Goal: Task Accomplishment & Management: Manage account settings

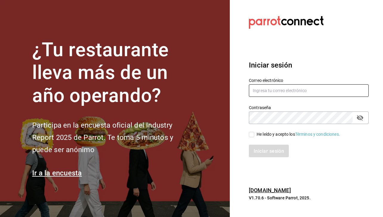
type input "[EMAIL_ADDRESS][DOMAIN_NAME]"
click at [306, 65] on h3 "Iniciar sesión" at bounding box center [309, 65] width 120 height 11
click at [249, 135] on div "He leído y acepto los Términos y condiciones." at bounding box center [305, 131] width 127 height 14
click at [253, 135] on input "He leído y acepto los Términos y condiciones." at bounding box center [251, 134] width 5 height 5
checkbox input "true"
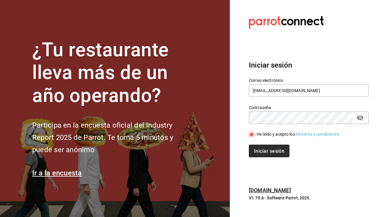
click at [261, 155] on button "Iniciar sesión" at bounding box center [269, 150] width 41 height 13
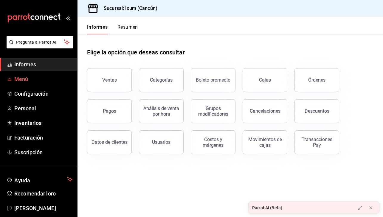
click at [48, 79] on span "Menú" at bounding box center [43, 79] width 58 height 8
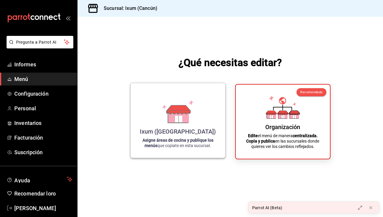
click at [173, 119] on icon at bounding box center [178, 116] width 21 height 13
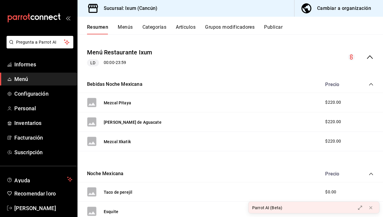
scroll to position [47, 0]
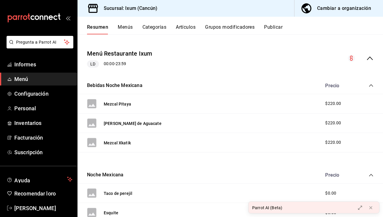
click at [186, 29] on font "Artículos" at bounding box center [186, 27] width 20 height 6
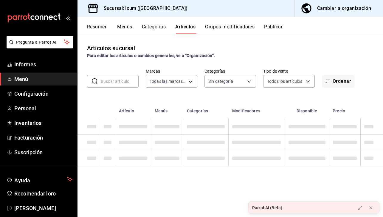
type input "4353301d-ab69-489e-b4d6-ba21f6b26e46,0bfce612-bba7-4f21-9328-d31ac84d94c0,6f2e5…"
type input "161b5b59-9300-4b21-b4aa-1898a8453155,9cea2c0e-7883-423e-9ce9-9644b44e03be,acc3d…"
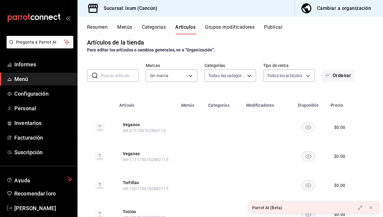
scroll to position [5, 0]
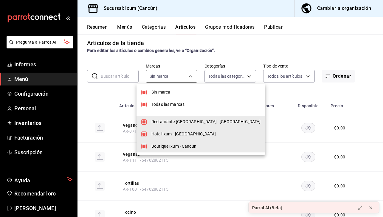
click at [195, 79] on body "Pregunta a Parrot AI Informes Menú Configuración Personal Inventarios Facturaci…" at bounding box center [191, 108] width 383 height 217
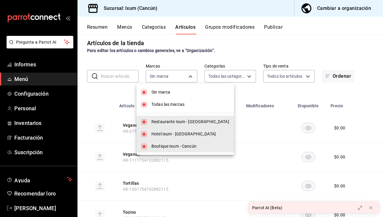
click at [190, 75] on div at bounding box center [191, 108] width 383 height 217
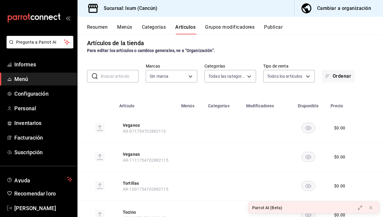
click at [119, 73] on input "text" at bounding box center [120, 76] width 38 height 12
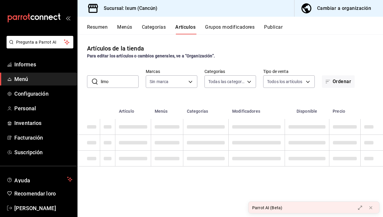
scroll to position [0, 0]
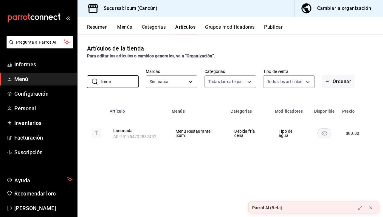
type input "limon"
click at [203, 132] on font "Menú Restaurante Ixum" at bounding box center [193, 133] width 35 height 9
click at [285, 133] on font "Tipo de agua" at bounding box center [286, 133] width 14 height 9
click at [148, 28] on font "Categorías" at bounding box center [154, 27] width 24 height 6
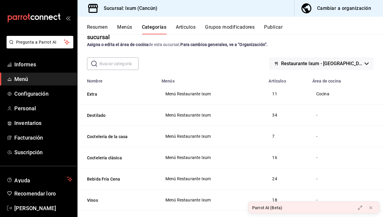
scroll to position [15, 0]
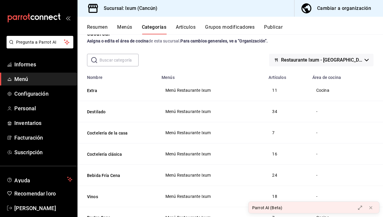
click at [316, 111] on div "-" at bounding box center [345, 111] width 58 height 7
drag, startPoint x: 100, startPoint y: 110, endPoint x: 126, endPoint y: 107, distance: 26.5
click at [126, 106] on th "Destilado" at bounding box center [118, 111] width 81 height 21
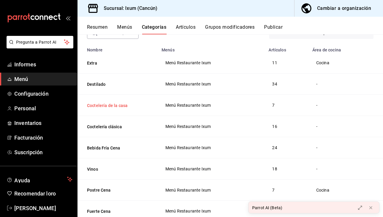
scroll to position [62, 0]
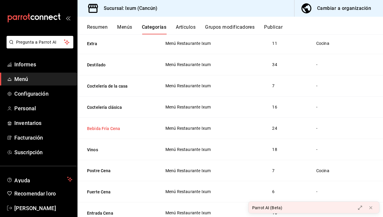
click at [114, 130] on button "Bebida Fría Cena" at bounding box center [117, 128] width 60 height 6
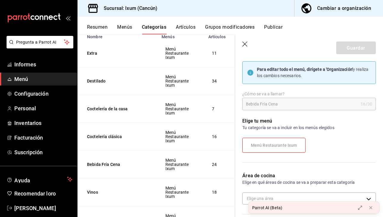
scroll to position [15, 0]
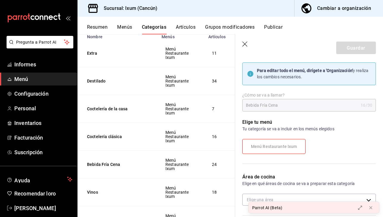
click at [293, 113] on div "Elige tu menú Tu categoría se va a incluir en los menús elegidos Menú Restauran…" at bounding box center [305, 138] width 141 height 55
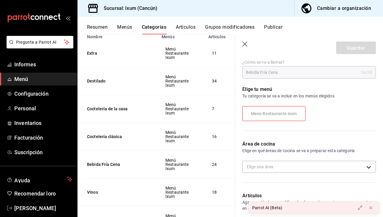
scroll to position [68, 0]
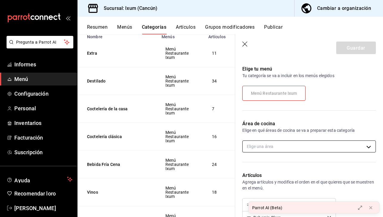
click at [313, 144] on body "Pregunta a Parrot AI Informes Menú Configuración Personal Inventarios Facturaci…" at bounding box center [191, 108] width 383 height 217
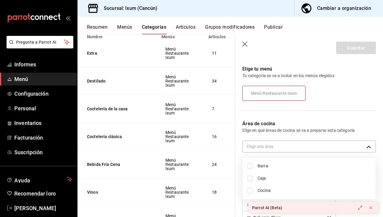
click at [252, 165] on input "checkbox" at bounding box center [250, 165] width 5 height 5
checkbox input "true"
type input "51052574-42b0-493a-85e0-684d8f2fb661"
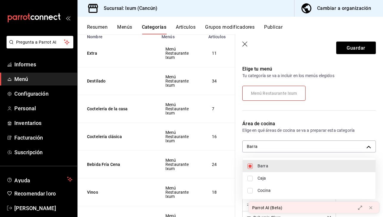
click at [310, 69] on div at bounding box center [191, 108] width 383 height 217
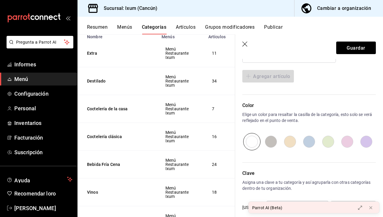
scroll to position [512, 0]
click at [349, 53] on button "Guardar" at bounding box center [357, 47] width 40 height 13
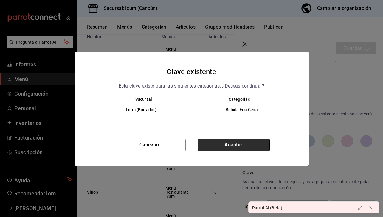
click at [219, 141] on button "Aceptar" at bounding box center [234, 144] width 72 height 13
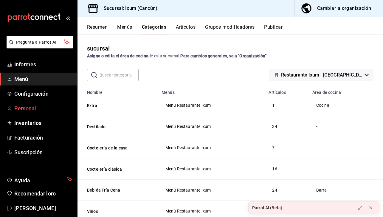
scroll to position [8, 0]
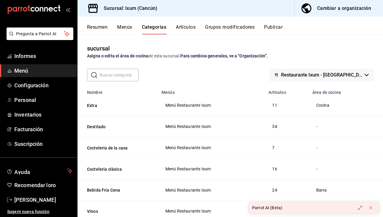
click at [273, 31] on button "Publicar" at bounding box center [273, 29] width 19 height 10
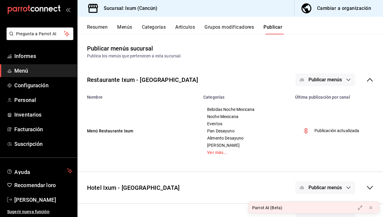
click at [316, 74] on button "Publicar menús" at bounding box center [326, 79] width 60 height 13
click at [326, 98] on font "Punto de venta" at bounding box center [334, 99] width 29 height 5
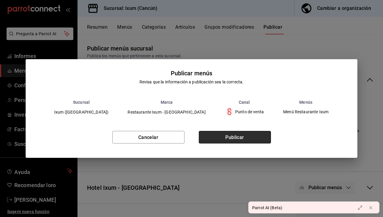
click at [253, 138] on button "Publicar" at bounding box center [235, 137] width 72 height 13
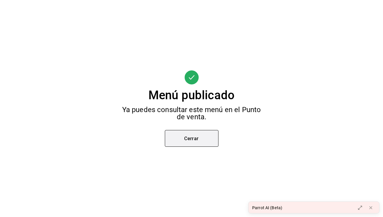
click at [206, 138] on button "Cerrar" at bounding box center [192, 138] width 54 height 17
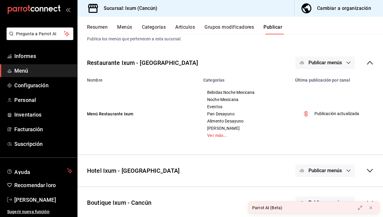
scroll to position [19, 0]
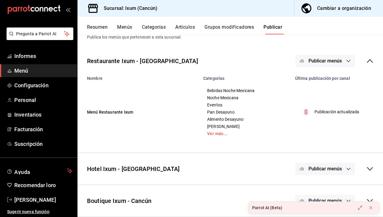
click at [324, 169] on div "Publicar menús" at bounding box center [326, 168] width 60 height 13
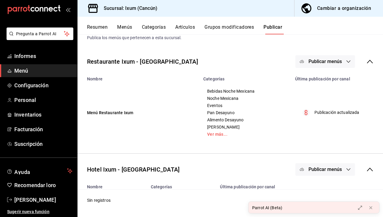
scroll to position [30, 0]
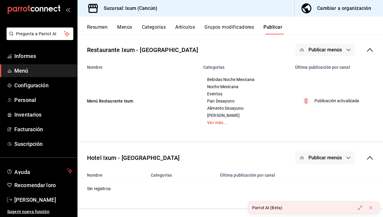
click at [68, 72] on span "Menú" at bounding box center [43, 71] width 58 height 8
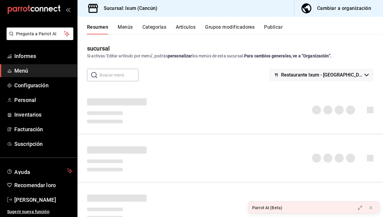
click at [193, 28] on font "Artículos" at bounding box center [186, 27] width 20 height 6
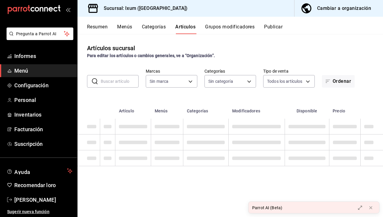
type input "161b5b59-9300-4b21-b4aa-1898a8453155,9cea2c0e-7883-423e-9ce9-9644b44e03be,acc3d…"
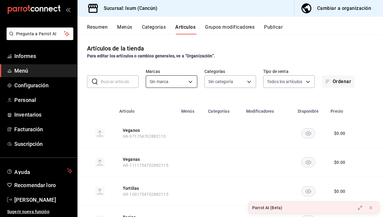
type input "4353301d-ab69-489e-b4d6-ba21f6b26e46,0bfce612-bba7-4f21-9328-d31ac84d94c0,6f2e5…"
click at [125, 84] on input "text" at bounding box center [120, 81] width 38 height 12
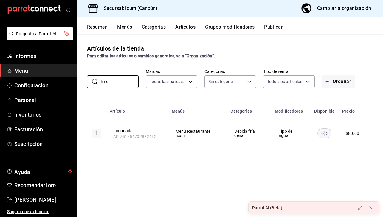
type input "limo"
click at [285, 137] on font "Tipo de agua" at bounding box center [286, 133] width 14 height 9
click at [278, 129] on td "Tipo de agua" at bounding box center [291, 133] width 39 height 29
click at [240, 141] on td "Bebida fría cena" at bounding box center [249, 133] width 44 height 29
click at [151, 27] on font "Categorías" at bounding box center [154, 27] width 24 height 6
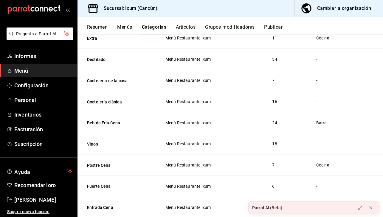
scroll to position [68, 0]
click at [189, 25] on font "Artículos" at bounding box center [186, 27] width 20 height 6
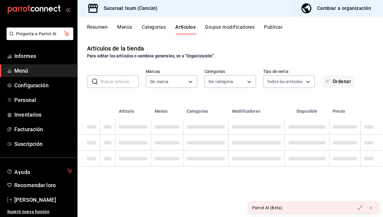
type input "161b5b59-9300-4b21-b4aa-1898a8453155,9cea2c0e-7883-423e-9ce9-9644b44e03be,acc3d…"
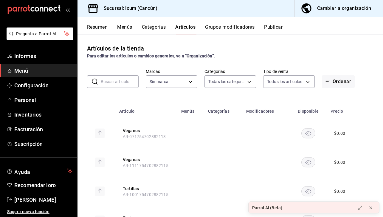
click at [123, 79] on input "text" at bounding box center [120, 81] width 38 height 12
type input "4353301d-ab69-489e-b4d6-ba21f6b26e46,0bfce612-bba7-4f21-9328-d31ac84d94c0,6f2e5…"
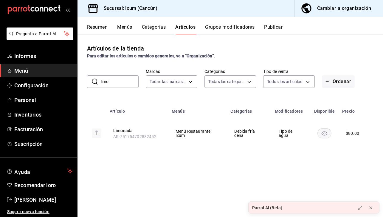
type input "limon"
click at [161, 30] on font "Categorías" at bounding box center [154, 27] width 24 height 6
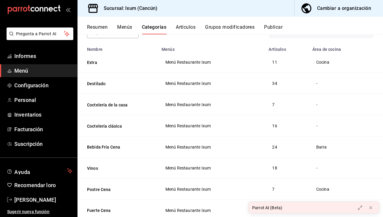
scroll to position [63, 0]
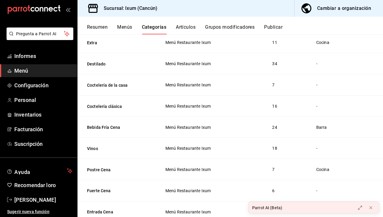
click at [188, 27] on font "Artículos" at bounding box center [186, 27] width 20 height 6
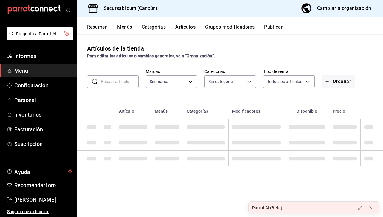
type input "161b5b59-9300-4b21-b4aa-1898a8453155,9cea2c0e-7883-423e-9ce9-9644b44e03be,acc3d…"
type input "4353301d-ab69-489e-b4d6-ba21f6b26e46,0bfce612-bba7-4f21-9328-d31ac84d94c0,6f2e5…"
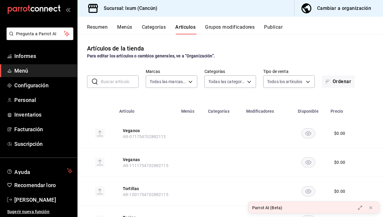
click at [134, 79] on input "text" at bounding box center [120, 81] width 38 height 12
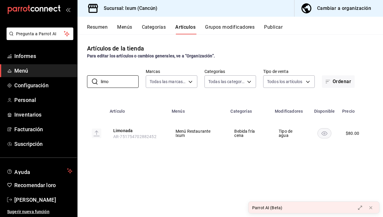
type input "limon"
click at [158, 30] on button "Categorías" at bounding box center [154, 29] width 24 height 10
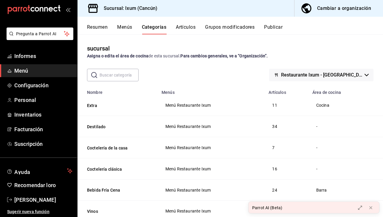
click at [100, 130] on th "Destilado" at bounding box center [118, 126] width 81 height 21
click at [100, 128] on button "Destilado" at bounding box center [117, 127] width 60 height 6
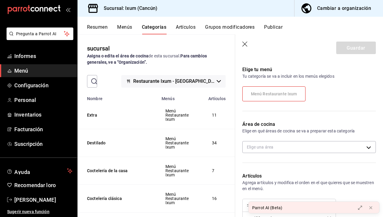
scroll to position [50, 0]
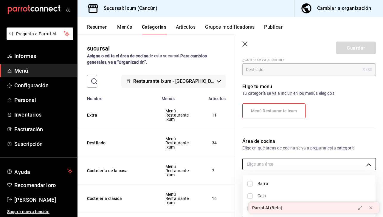
click at [283, 166] on body "Pregunta a Parrot AI Informes Menú Configuración Personal Inventarios Facturaci…" at bounding box center [191, 108] width 383 height 217
click at [253, 185] on input "checkbox" at bounding box center [250, 183] width 5 height 5
checkbox input "true"
type input "51052574-42b0-493a-85e0-684d8f2fb661"
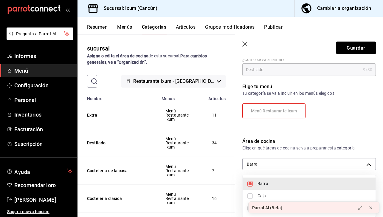
click at [355, 50] on div at bounding box center [191, 108] width 383 height 217
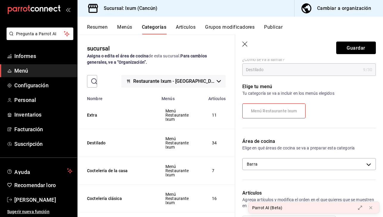
click at [355, 50] on font "Guardar" at bounding box center [356, 48] width 19 height 6
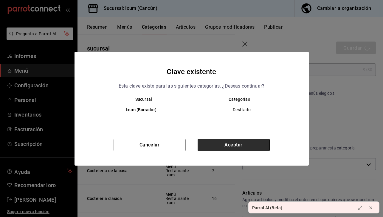
click at [206, 148] on button "Aceptar" at bounding box center [234, 144] width 72 height 13
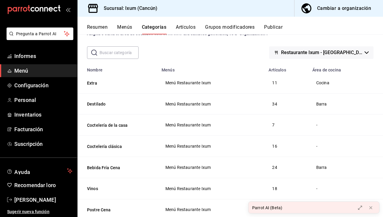
scroll to position [21, 0]
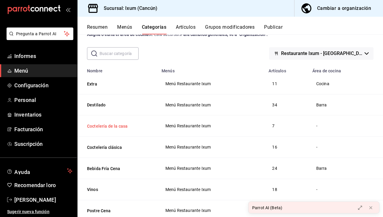
click at [105, 126] on button "Coctelería de la casa" at bounding box center [117, 126] width 60 height 6
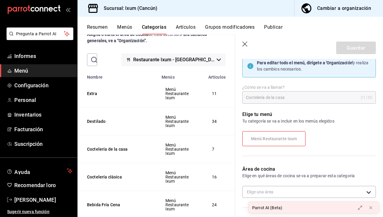
scroll to position [60, 0]
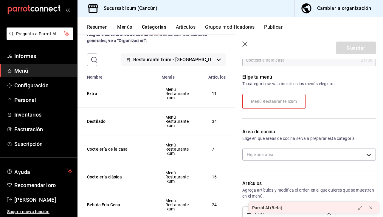
click at [269, 98] on label "Menú Restaurante Ixum" at bounding box center [274, 101] width 63 height 14
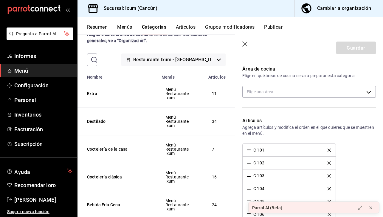
scroll to position [89, 0]
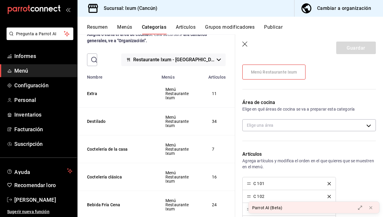
click at [280, 72] on font "Menú Restaurante Ixum" at bounding box center [274, 72] width 46 height 5
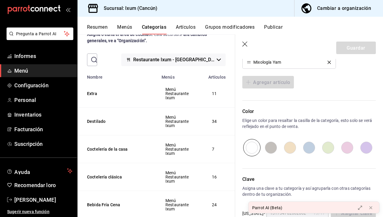
scroll to position [302, 0]
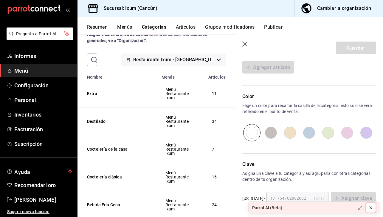
click at [371, 206] on icon at bounding box center [371, 207] width 5 height 5
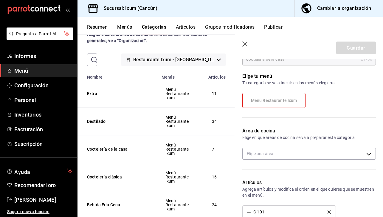
scroll to position [62, 0]
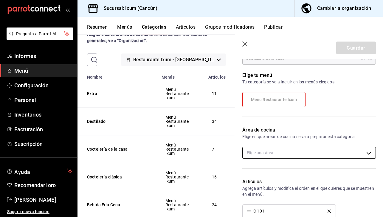
click at [298, 152] on body "Pregunta a Parrot AI Informes Menú Configuración Personal Inventarios Facturaci…" at bounding box center [191, 108] width 383 height 217
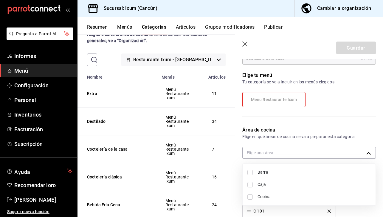
click at [248, 171] on input "checkbox" at bounding box center [250, 171] width 5 height 5
checkbox input "true"
type input "51052574-42b0-493a-85e0-684d8f2fb661"
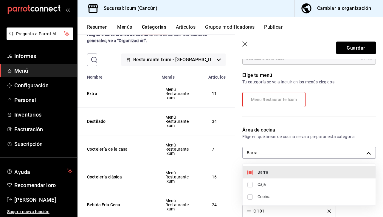
click at [354, 44] on div at bounding box center [191, 108] width 383 height 217
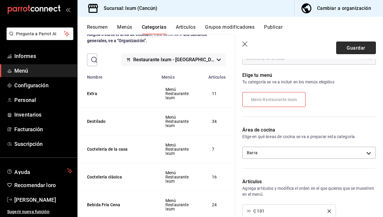
click at [355, 47] on font "Guardar" at bounding box center [356, 48] width 19 height 6
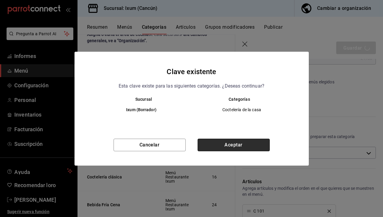
click at [253, 144] on button "Aceptar" at bounding box center [234, 144] width 72 height 13
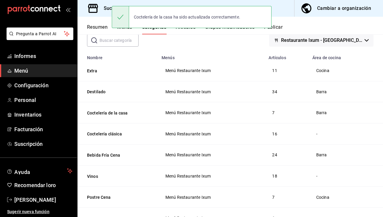
scroll to position [38, 0]
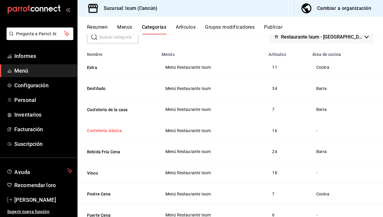
click at [116, 130] on button "Coctelería clásica" at bounding box center [117, 130] width 60 height 6
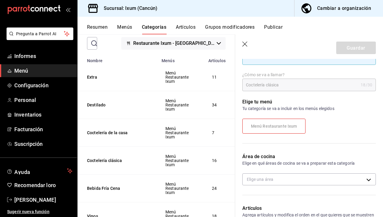
scroll to position [43, 0]
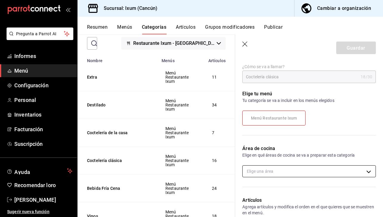
click at [253, 167] on body "Pregunta a Parrot AI Informes Menú Configuración Personal Inventarios Facturaci…" at bounding box center [191, 108] width 383 height 217
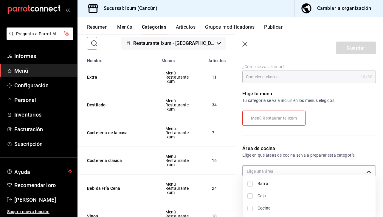
click at [253, 183] on li "Barra" at bounding box center [309, 183] width 133 height 12
type input "51052574-42b0-493a-85e0-684d8f2fb661"
checkbox input "true"
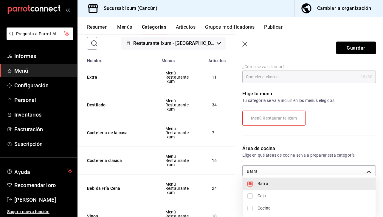
click at [354, 51] on div at bounding box center [191, 108] width 383 height 217
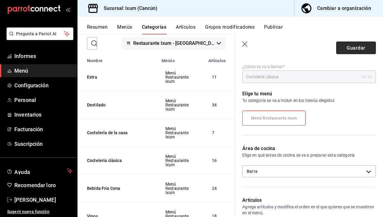
click at [350, 47] on font "Guardar" at bounding box center [356, 48] width 19 height 6
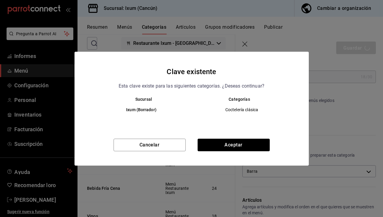
click at [237, 152] on div "Cancelar Aceptar" at bounding box center [192, 151] width 235 height 27
click at [233, 145] on button "Aceptar" at bounding box center [234, 144] width 72 height 13
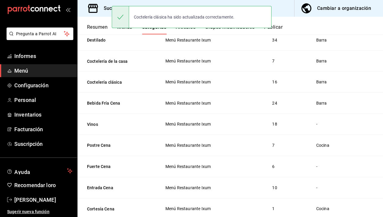
scroll to position [87, 0]
click at [93, 122] on button "Vinos" at bounding box center [117, 124] width 60 height 6
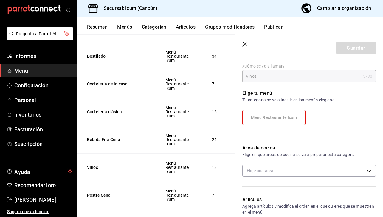
scroll to position [50, 0]
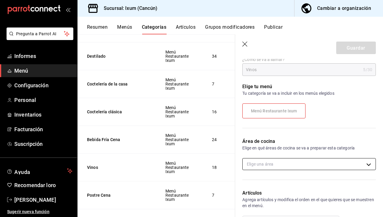
click at [276, 167] on body "Pregunta a Parrot AI Informes Menú Configuración Personal Inventarios Facturaci…" at bounding box center [191, 108] width 383 height 217
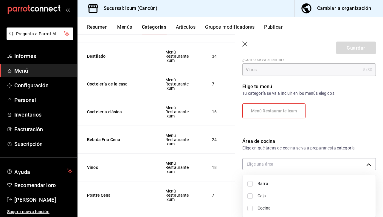
click at [254, 181] on li "Barra" at bounding box center [309, 183] width 133 height 12
type input "51052574-42b0-493a-85e0-684d8f2fb661"
checkbox input "true"
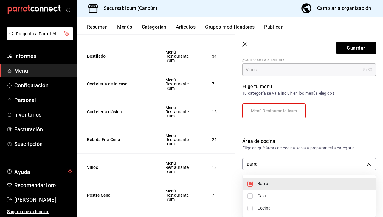
click at [347, 47] on div at bounding box center [191, 108] width 383 height 217
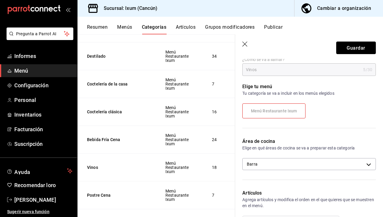
click at [347, 47] on button "Guardar" at bounding box center [357, 47] width 40 height 13
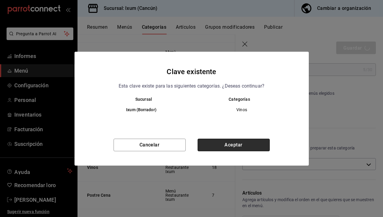
click at [223, 148] on button "Aceptar" at bounding box center [234, 144] width 72 height 13
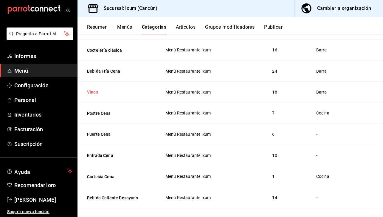
scroll to position [147, 0]
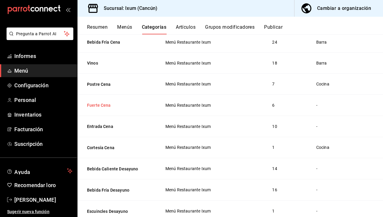
click at [101, 105] on button "Fuerte Cena" at bounding box center [117, 105] width 60 height 6
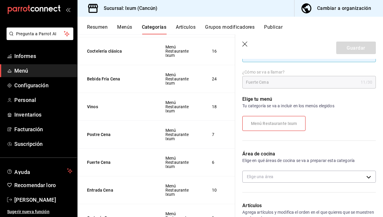
scroll to position [54, 0]
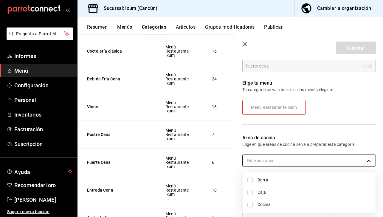
click at [308, 159] on body "Pregunta a Parrot AI Informes Menú Configuración Personal Inventarios Facturaci…" at bounding box center [191, 108] width 383 height 217
click at [252, 200] on li "Cocina" at bounding box center [309, 204] width 133 height 12
type input "840f119d-2c65-4554-bcd4-c70a039c6f98"
checkbox input "true"
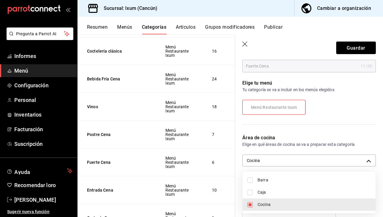
click at [351, 50] on div at bounding box center [191, 108] width 383 height 217
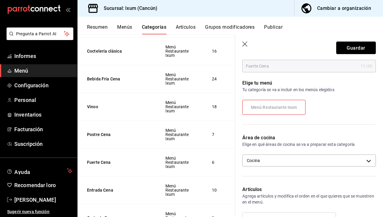
click at [351, 50] on font "Guardar" at bounding box center [356, 48] width 19 height 6
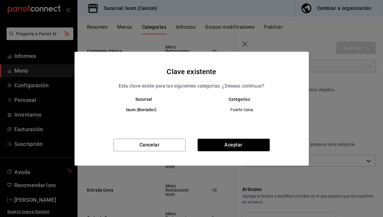
click at [258, 135] on div "Clave existente Esta clave existe para las siguientes categorías. ¿Deseas conti…" at bounding box center [192, 109] width 235 height 114
click at [252, 146] on button "Aceptar" at bounding box center [234, 144] width 72 height 13
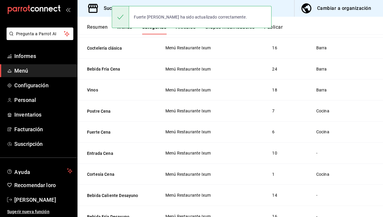
scroll to position [175, 0]
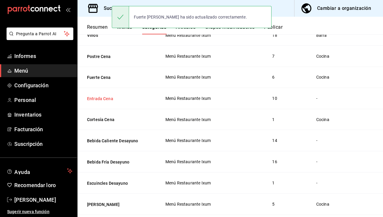
click at [99, 96] on button "Entrada Cena" at bounding box center [117, 98] width 60 height 6
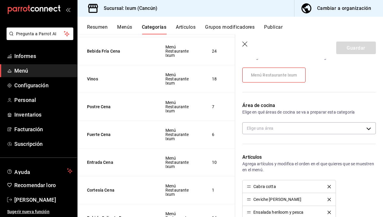
scroll to position [87, 0]
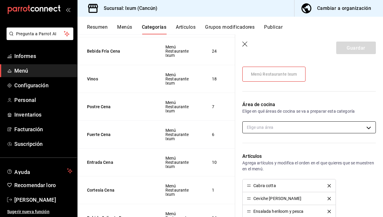
click at [274, 125] on body "Pregunta a Parrot AI Informes Menú Configuración Personal Inventarios Facturaci…" at bounding box center [191, 108] width 383 height 217
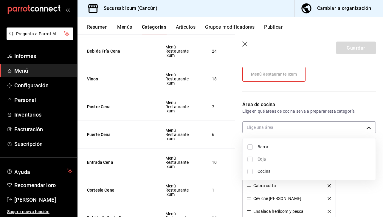
click at [252, 172] on input "checkbox" at bounding box center [250, 171] width 5 height 5
checkbox input "true"
type input "840f119d-2c65-4554-bcd4-c70a039c6f98"
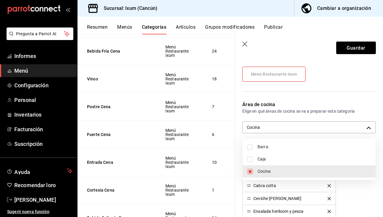
click at [352, 51] on div at bounding box center [191, 108] width 383 height 217
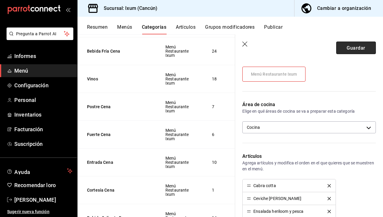
click at [346, 43] on button "Guardar" at bounding box center [357, 47] width 40 height 13
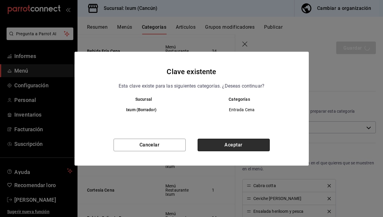
click at [251, 143] on button "Aceptar" at bounding box center [234, 144] width 72 height 13
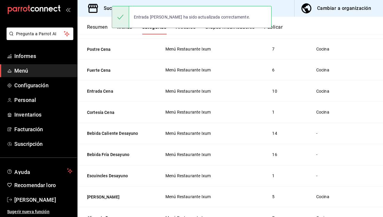
scroll to position [185, 0]
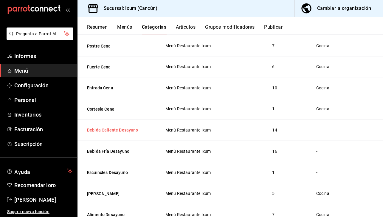
click at [105, 130] on button "Bebida Caliente Desayuno" at bounding box center [117, 130] width 60 height 6
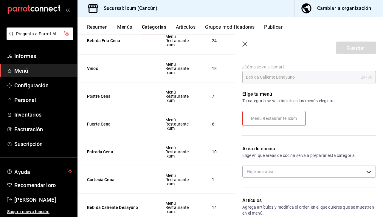
scroll to position [50, 0]
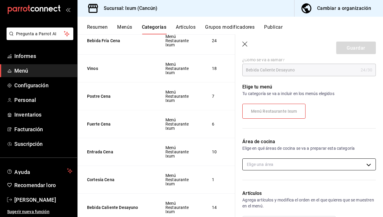
click at [316, 159] on body "Pregunta a Parrot AI Informes Menú Configuración Personal Inventarios Facturaci…" at bounding box center [191, 108] width 383 height 217
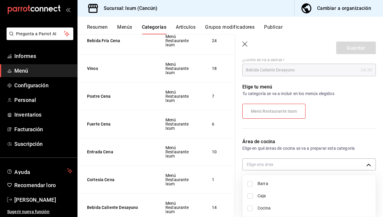
click at [254, 183] on li "Barra" at bounding box center [309, 183] width 133 height 12
type input "51052574-42b0-493a-85e0-684d8f2fb661"
checkbox input "true"
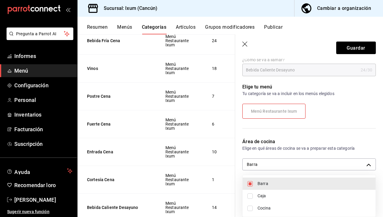
click at [350, 43] on div at bounding box center [191, 108] width 383 height 217
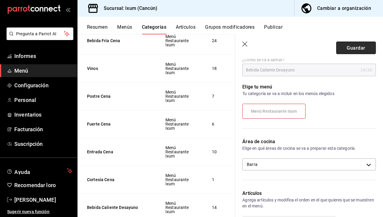
click at [349, 48] on font "Guardar" at bounding box center [356, 48] width 19 height 6
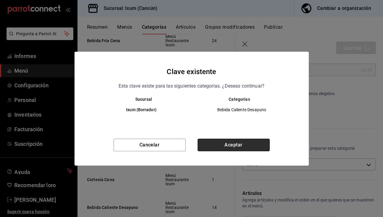
click at [212, 148] on button "Aceptar" at bounding box center [234, 144] width 72 height 13
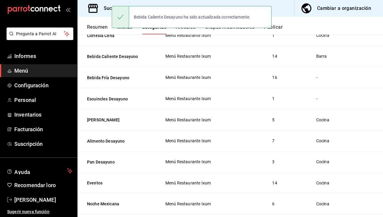
scroll to position [260, 0]
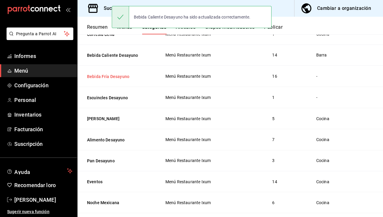
click at [97, 74] on button "Bebida Fría Desayuno" at bounding box center [117, 76] width 60 height 6
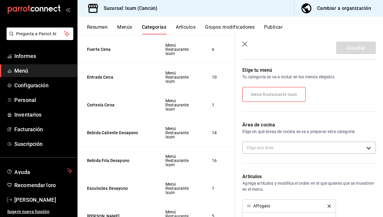
scroll to position [103, 0]
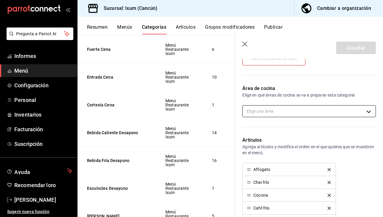
click at [303, 110] on body "Pregunta a Parrot AI Informes Menú Configuración Personal Inventarios Facturaci…" at bounding box center [191, 108] width 383 height 217
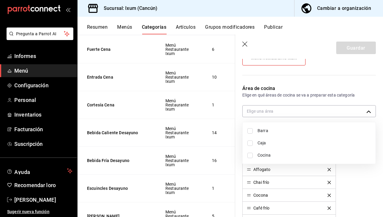
click at [252, 130] on input "checkbox" at bounding box center [250, 130] width 5 height 5
checkbox input "true"
type input "51052574-42b0-493a-85e0-684d8f2fb661"
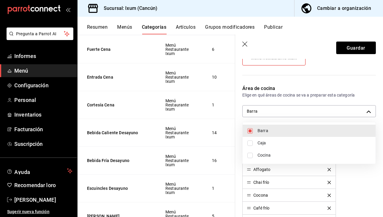
click at [347, 47] on div at bounding box center [191, 108] width 383 height 217
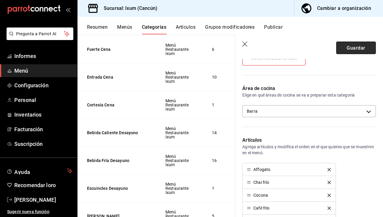
click at [347, 48] on font "Guardar" at bounding box center [356, 48] width 19 height 6
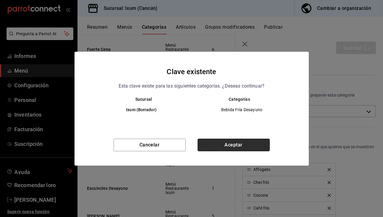
click at [225, 145] on button "Aceptar" at bounding box center [234, 144] width 72 height 13
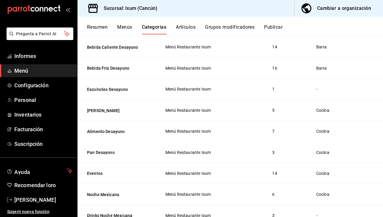
scroll to position [250, 0]
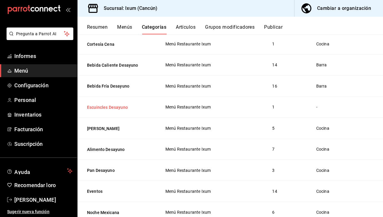
click at [122, 106] on button "Escuincles Desayuno" at bounding box center [117, 107] width 60 height 6
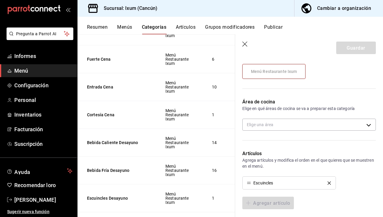
scroll to position [121, 0]
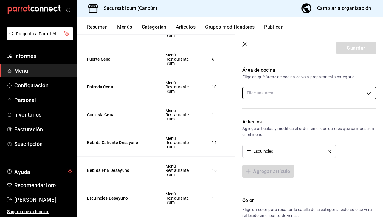
click at [288, 96] on body "Pregunta a Parrot AI Informes Menú Configuración Personal Inventarios Facturaci…" at bounding box center [191, 108] width 383 height 217
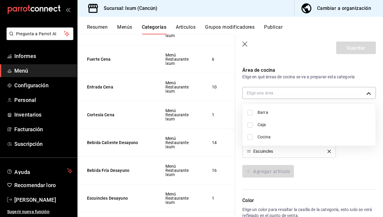
click at [286, 91] on div at bounding box center [191, 108] width 383 height 217
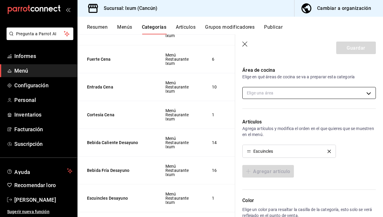
click at [372, 94] on body "Pregunta a Parrot AI Informes Menú Configuración Personal Inventarios Facturaci…" at bounding box center [191, 108] width 383 height 217
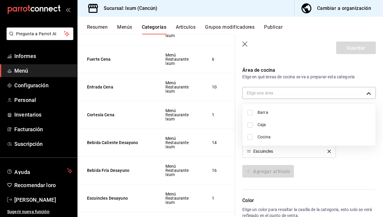
click at [276, 110] on span "Barra" at bounding box center [314, 112] width 113 height 6
type input "51052574-42b0-493a-85e0-684d8f2fb661"
checkbox input "true"
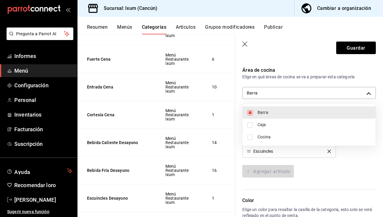
click at [267, 134] on span "Cocina" at bounding box center [314, 137] width 113 height 6
type input "51052574-42b0-493a-85e0-684d8f2fb661,840f119d-2c65-4554-bcd4-c70a039c6f98"
checkbox input "true"
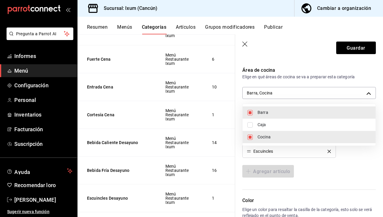
click at [349, 50] on div at bounding box center [191, 108] width 383 height 217
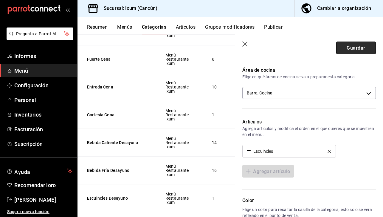
click at [354, 46] on font "Guardar" at bounding box center [356, 48] width 19 height 6
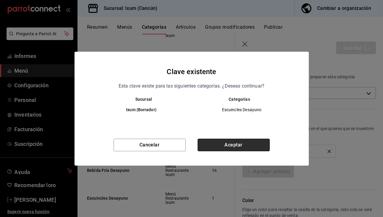
click at [220, 141] on button "Aceptar" at bounding box center [234, 144] width 72 height 13
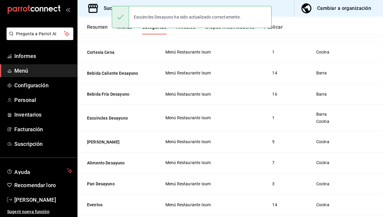
scroll to position [294, 0]
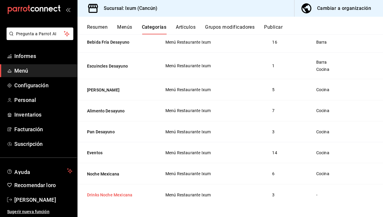
click at [110, 194] on button "Drinks Noche Mexicana" at bounding box center [117, 195] width 60 height 6
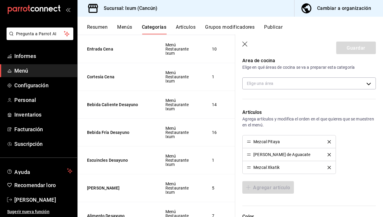
scroll to position [132, 0]
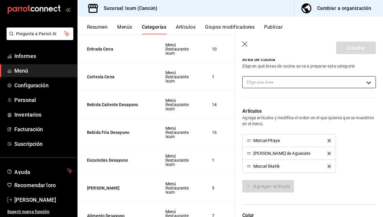
click at [297, 84] on body "Pregunta a Parrot AI Informes Menú Configuración Personal Inventarios Facturaci…" at bounding box center [191, 108] width 383 height 217
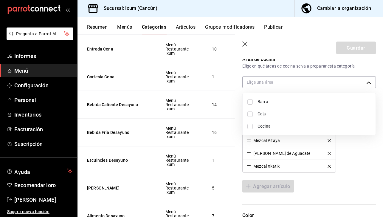
click at [262, 101] on font "Barra" at bounding box center [263, 101] width 11 height 5
type input "51052574-42b0-493a-85e0-684d8f2fb661"
checkbox input "true"
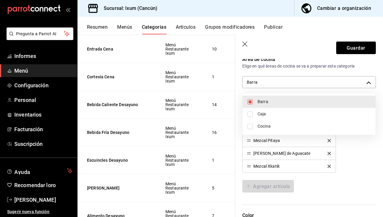
click at [352, 51] on div at bounding box center [191, 108] width 383 height 217
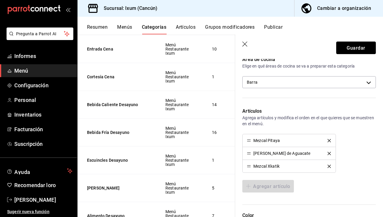
click at [352, 51] on button "Guardar" at bounding box center [357, 47] width 40 height 13
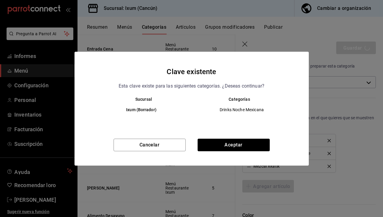
click at [226, 151] on div "Cancelar Aceptar" at bounding box center [192, 151] width 235 height 27
click at [224, 146] on button "Aceptar" at bounding box center [234, 144] width 72 height 13
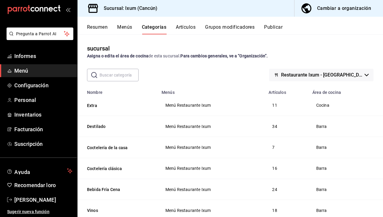
click at [103, 31] on button "Resumen" at bounding box center [97, 29] width 21 height 10
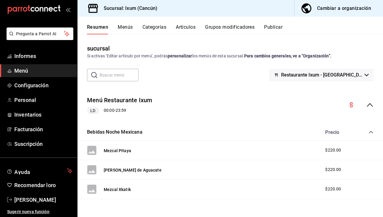
click at [127, 24] on font "Menús" at bounding box center [125, 27] width 15 height 6
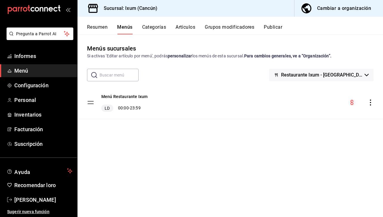
click at [155, 32] on button "Categorías" at bounding box center [154, 29] width 24 height 10
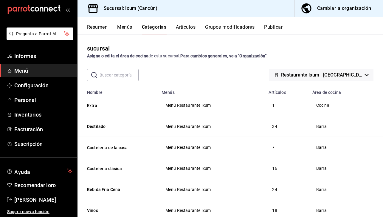
click at [190, 31] on button "Artículos" at bounding box center [186, 29] width 20 height 10
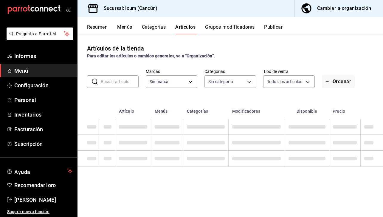
type input "4353301d-ab69-489e-b4d6-ba21f6b26e46,0bfce612-bba7-4f21-9328-d31ac84d94c0,6f2e5…"
type input "161b5b59-9300-4b21-b4aa-1898a8453155,9cea2c0e-7883-423e-9ce9-9644b44e03be,acc3d…"
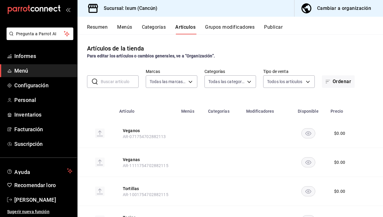
click at [229, 31] on button "Grupos modificadores" at bounding box center [230, 29] width 50 height 10
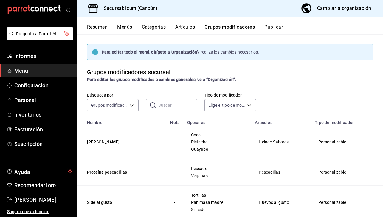
click at [276, 27] on font "Publicar" at bounding box center [274, 27] width 19 height 6
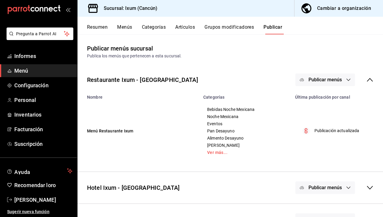
click at [324, 82] on font "Publicar menús" at bounding box center [325, 80] width 33 height 6
click at [332, 99] on font "Punto de venta" at bounding box center [334, 99] width 29 height 5
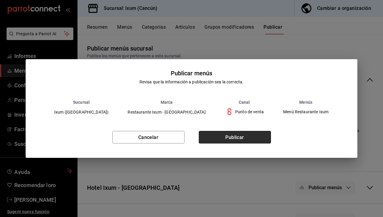
click at [234, 137] on font "Publicar" at bounding box center [235, 137] width 19 height 6
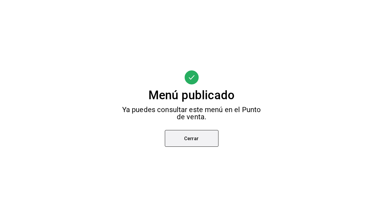
click at [204, 136] on button "Cerrar" at bounding box center [192, 138] width 54 height 17
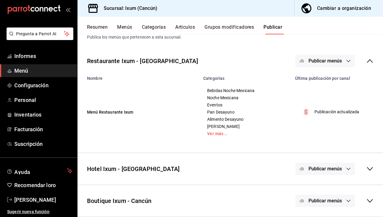
scroll to position [17, 0]
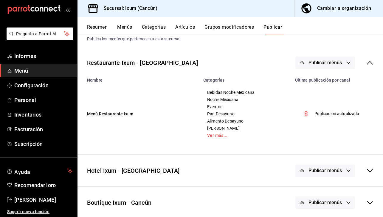
click at [312, 52] on div "Restaurante Ixum - Cancún Publicar menús" at bounding box center [231, 63] width 306 height 22
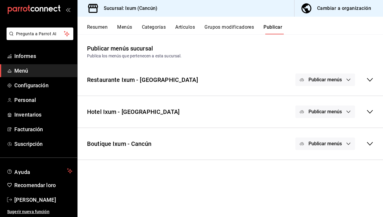
scroll to position [0, 0]
click at [320, 71] on div "Restaurante Ixum - Cancún Publicar menús" at bounding box center [231, 80] width 306 height 22
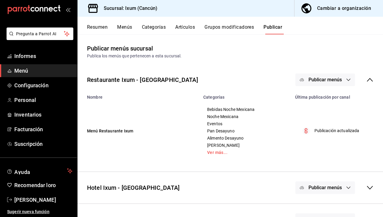
click at [319, 82] on font "Publicar menús" at bounding box center [325, 80] width 33 height 6
click at [325, 99] on font "Punto de venta" at bounding box center [334, 99] width 29 height 5
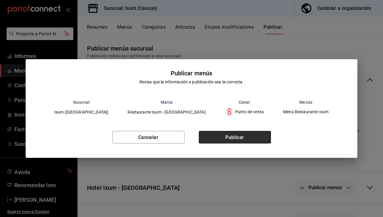
click at [236, 134] on button "Publicar" at bounding box center [235, 137] width 72 height 13
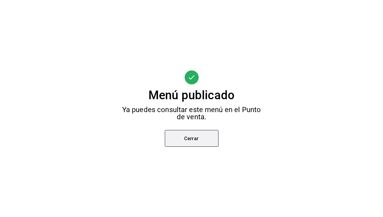
click at [193, 140] on font "Cerrar" at bounding box center [191, 138] width 15 height 6
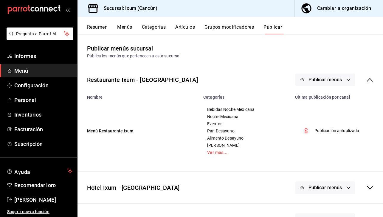
click at [29, 74] on span "Menú" at bounding box center [43, 71] width 58 height 8
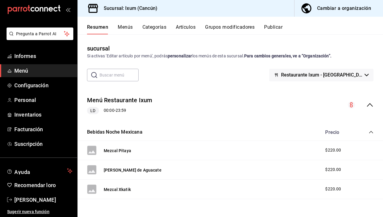
click at [96, 27] on font "Resumen" at bounding box center [97, 27] width 21 height 6
click at [33, 55] on font "Informes" at bounding box center [25, 56] width 22 height 6
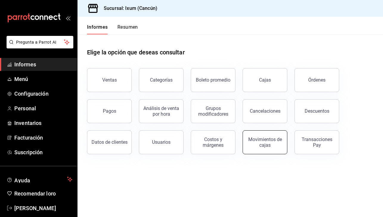
click at [266, 143] on font "Movimientos de cajas" at bounding box center [266, 141] width 34 height 11
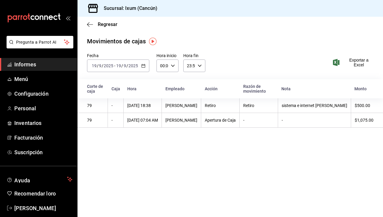
click at [263, 101] on th "Retiro" at bounding box center [259, 105] width 38 height 15
